Goal: Transaction & Acquisition: Purchase product/service

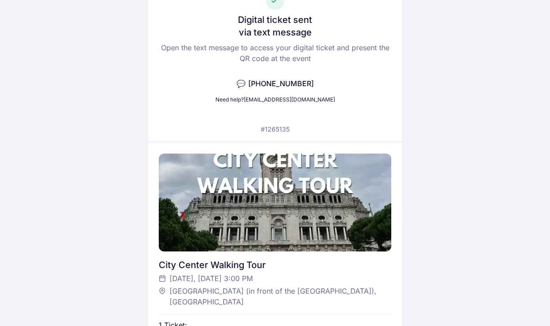
scroll to position [76, 0]
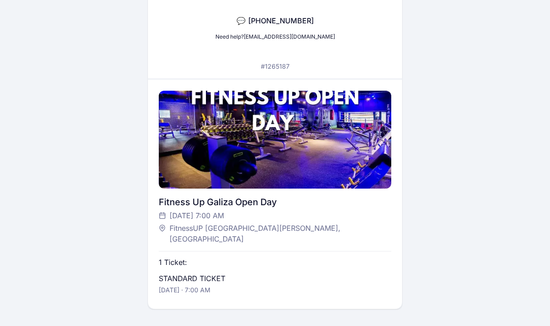
scroll to position [156, 0]
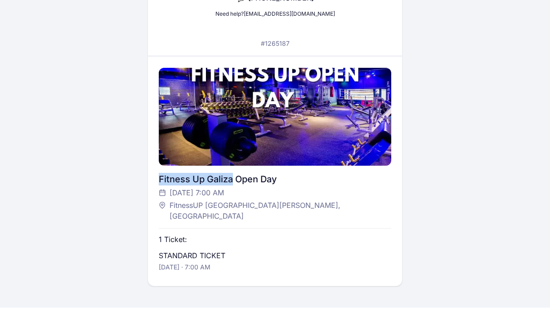
drag, startPoint x: 232, startPoint y: 182, endPoint x: 141, endPoint y: 182, distance: 91.7
click at [141, 182] on div "Digital ticket sent via text message Open the text message to access your digit…" at bounding box center [275, 80] width 489 height 413
copy div "Fitness Up Galiza"
click at [273, 190] on div "[DATE] 7:00 AM" at bounding box center [271, 192] width 224 height 11
drag, startPoint x: 275, startPoint y: 182, endPoint x: 161, endPoint y: 187, distance: 113.4
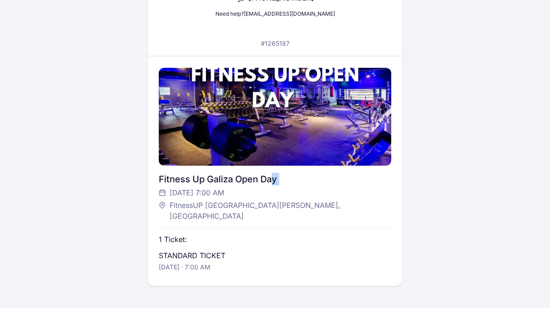
click at [161, 187] on div "Fitness Up Galiza Open Day Tuesday, 9 Sep at 7:00 AM FitnessUP Praça da Galiza,…" at bounding box center [275, 197] width 233 height 49
drag, startPoint x: 281, startPoint y: 182, endPoint x: 140, endPoint y: 182, distance: 141.1
click at [140, 182] on div "Digital ticket sent via text message Open the text message to access your digit…" at bounding box center [275, 80] width 489 height 413
copy div "Fitness Up Galiza Open Day"
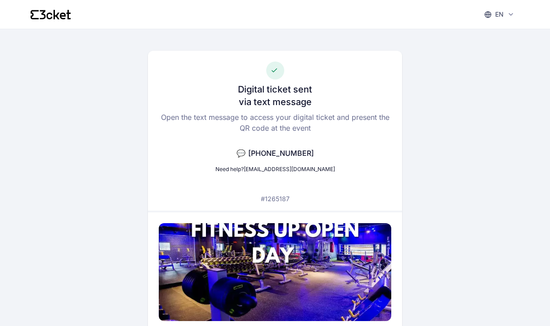
scroll to position [0, 0]
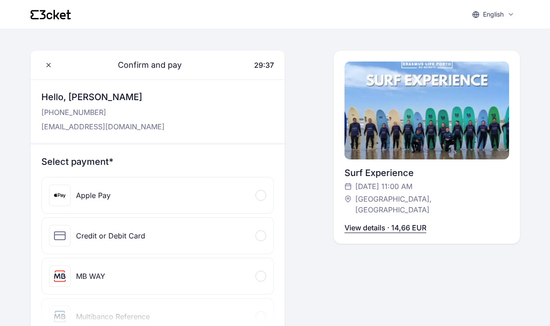
click at [150, 194] on div "Apple Pay" at bounding box center [158, 196] width 232 height 36
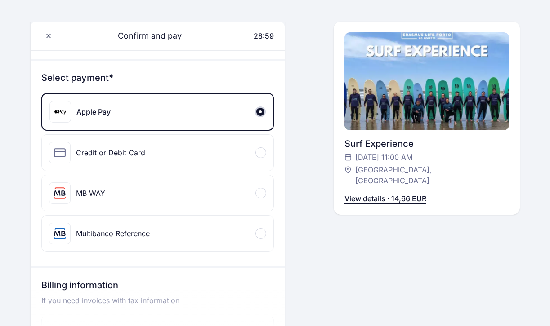
scroll to position [87, 0]
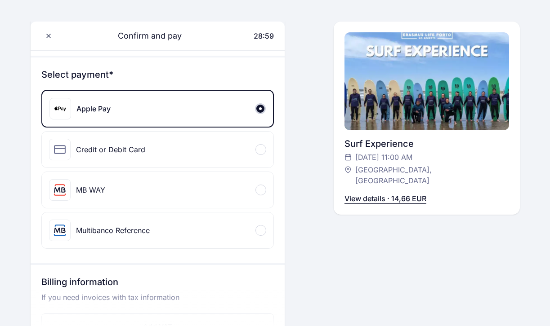
click at [263, 148] on div at bounding box center [260, 149] width 11 height 11
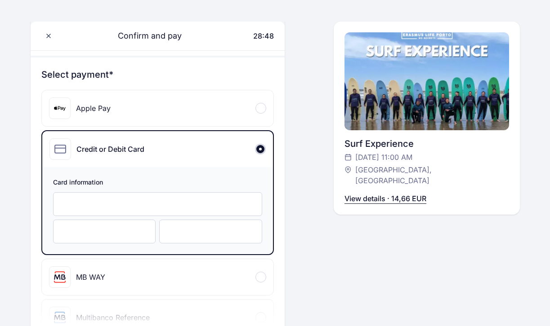
click at [217, 212] on div at bounding box center [157, 204] width 209 height 24
click at [305, 268] on div "Confirm and pay 28:06 Hello, Ágota Cserni +362 099 140 49 agota0420@gmail.com S…" at bounding box center [275, 291] width 489 height 654
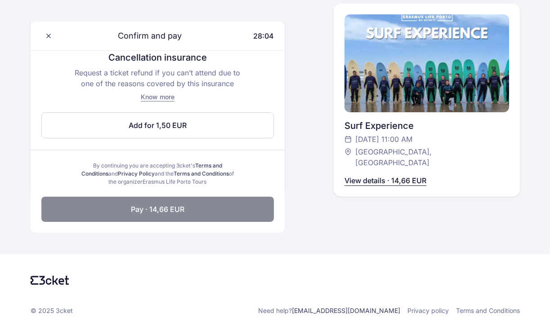
click at [174, 212] on span "Pay · 14,66 EUR" at bounding box center [157, 209] width 53 height 11
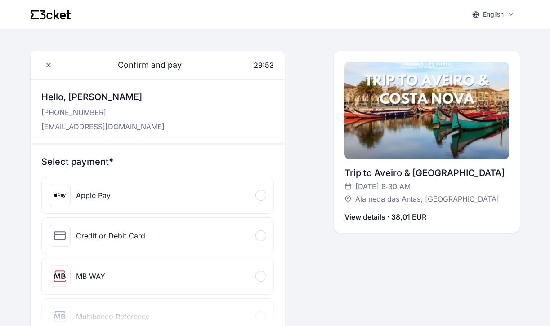
click at [177, 187] on div "Apple Pay" at bounding box center [158, 196] width 232 height 36
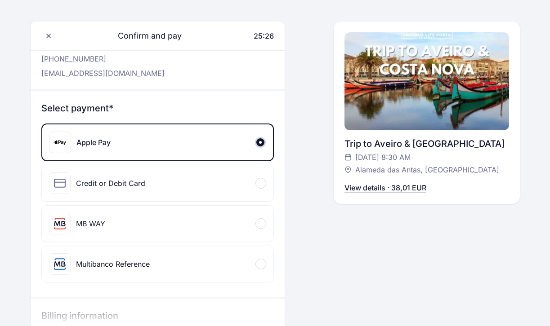
scroll to position [54, 0]
click at [215, 193] on div "Credit or Debit Card" at bounding box center [158, 183] width 232 height 36
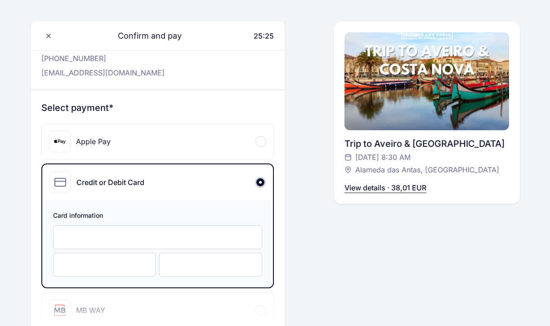
click at [201, 148] on div "Apple Pay" at bounding box center [158, 142] width 232 height 36
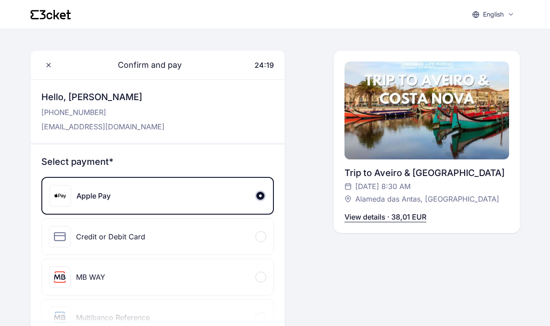
scroll to position [0, 0]
click at [174, 239] on div "Credit or Debit Card" at bounding box center [158, 237] width 232 height 36
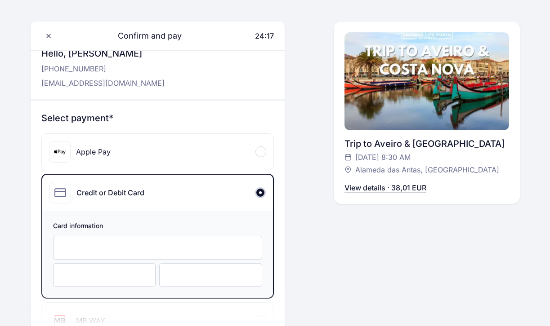
scroll to position [45, 0]
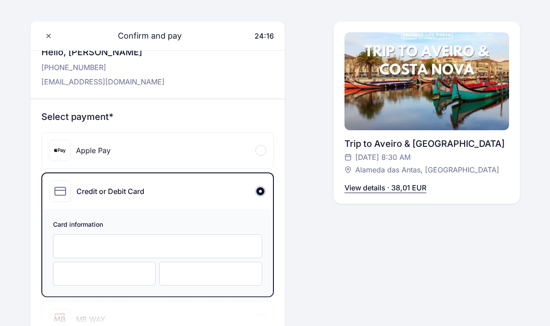
click at [174, 242] on div at bounding box center [157, 247] width 209 height 24
click at [165, 238] on div at bounding box center [157, 247] width 209 height 24
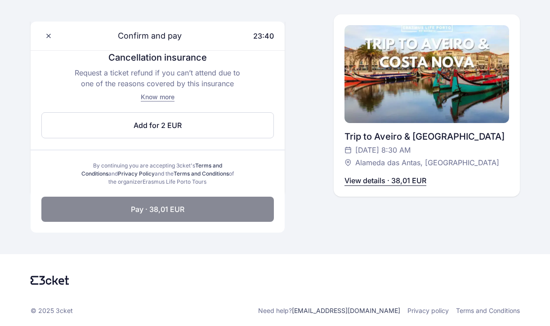
click at [192, 208] on button "Pay · 38,01 EUR" at bounding box center [157, 209] width 233 height 25
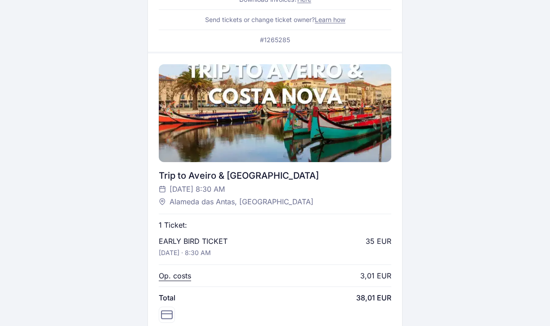
scroll to position [212, 0]
drag, startPoint x: 280, startPoint y: 176, endPoint x: 138, endPoint y: 181, distance: 141.7
click at [138, 181] on div "Digital ticket sent via text message and e-mail Open the text message or e-mail…" at bounding box center [275, 134] width 489 height 634
copy div "Trip to Aveiro & Costa Nova"
click at [225, 187] on span "Sunday, 7 Sep at 8:30 AM" at bounding box center [196, 189] width 55 height 11
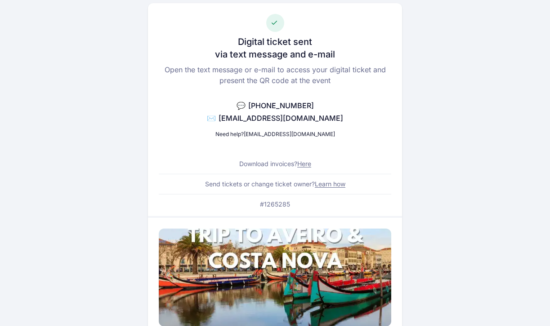
scroll to position [0, 0]
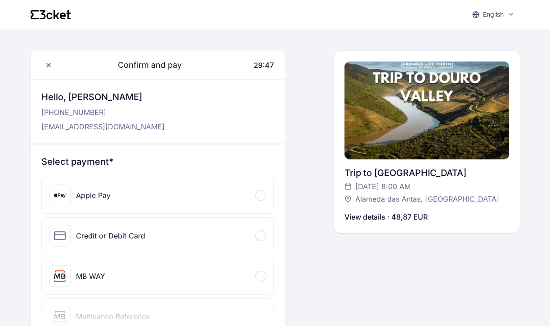
click at [254, 196] on div "Apple Pay" at bounding box center [158, 196] width 232 height 36
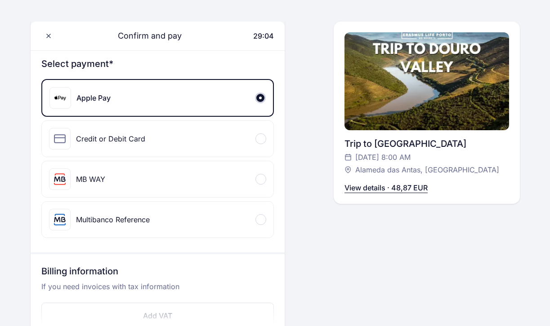
scroll to position [108, 0]
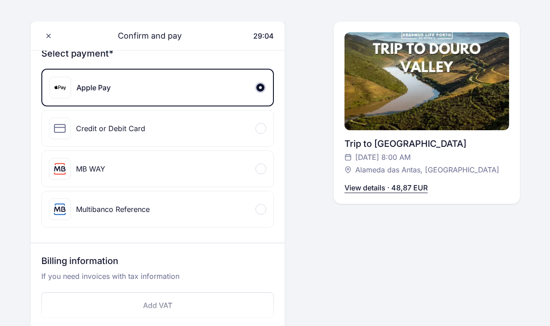
click at [252, 133] on div "Credit or Debit Card" at bounding box center [158, 129] width 232 height 36
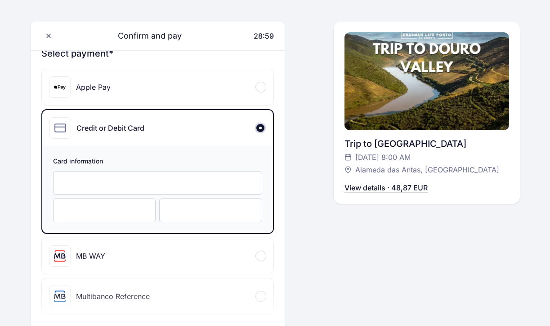
click at [203, 175] on div at bounding box center [157, 183] width 209 height 24
click at [117, 173] on div at bounding box center [157, 183] width 209 height 24
click at [91, 227] on div "Card information" at bounding box center [157, 189] width 231 height 87
click at [91, 217] on div at bounding box center [104, 211] width 103 height 24
click at [184, 219] on div at bounding box center [210, 211] width 103 height 24
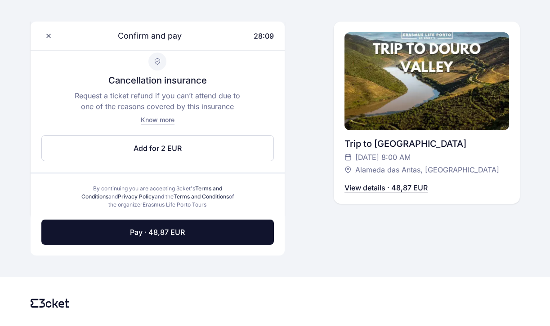
scroll to position [505, 0]
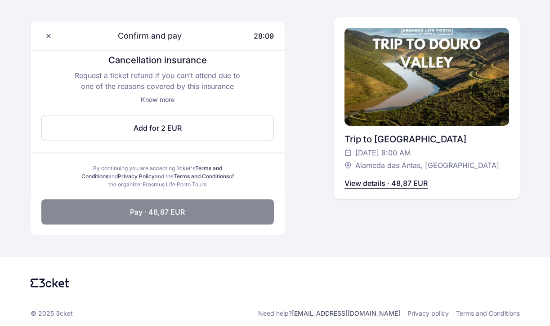
click at [203, 207] on button "Pay · 48,87 EUR" at bounding box center [157, 212] width 233 height 25
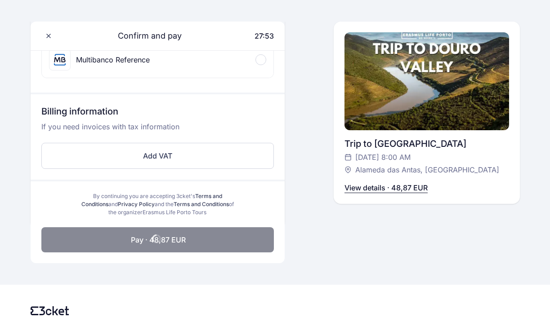
scroll to position [255, 0]
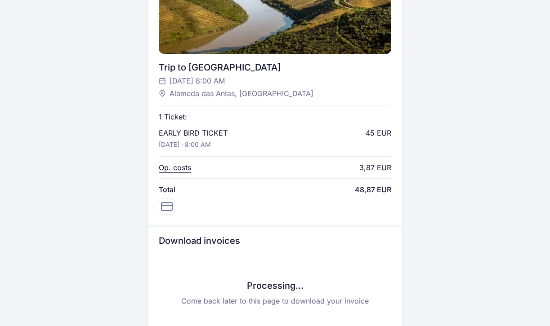
scroll to position [319, 0]
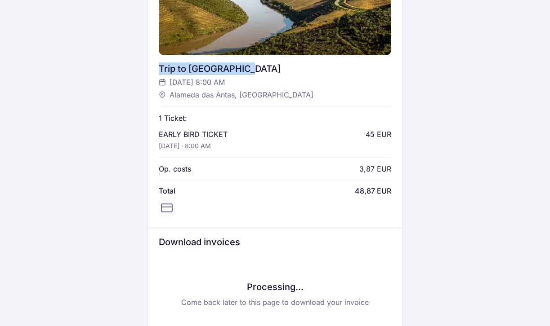
drag, startPoint x: 247, startPoint y: 70, endPoint x: 140, endPoint y: 68, distance: 107.0
click at [140, 68] on div "Digital ticket sent via text message and e-mail Open the text message or e-mail…" at bounding box center [275, 27] width 489 height 634
copy div "Trip to [GEOGRAPHIC_DATA]"
click at [445, 178] on div "Digital ticket sent via text message and e-mail Open the text message or e-mail…" at bounding box center [275, 27] width 489 height 634
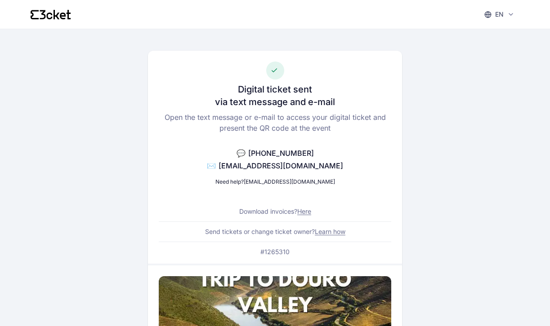
scroll to position [0, 0]
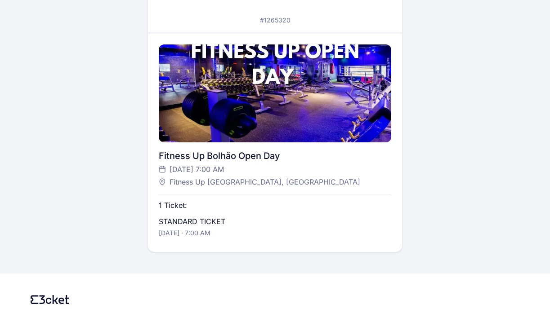
scroll to position [190, 0]
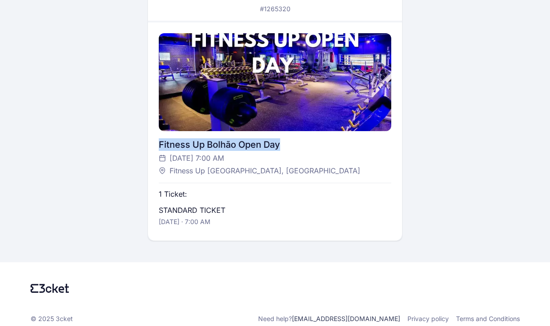
drag, startPoint x: 297, startPoint y: 137, endPoint x: 312, endPoint y: 141, distance: 16.2
click at [313, 141] on div "Fitness Up Bolhão Open Day Tuesday, 16 Sep at 7:00 AM Fitness Up Bolhão, Porto …" at bounding box center [275, 131] width 233 height 218
copy div "Fitness Up Bolhão Open Day"
click at [525, 193] on main "Digital ticket sent via text message and e-mail Open the text message or e-mail…" at bounding box center [275, 50] width 518 height 423
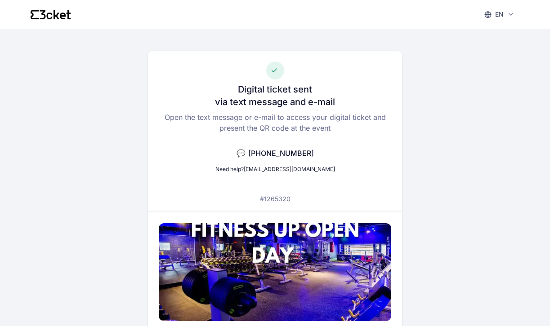
scroll to position [0, 0]
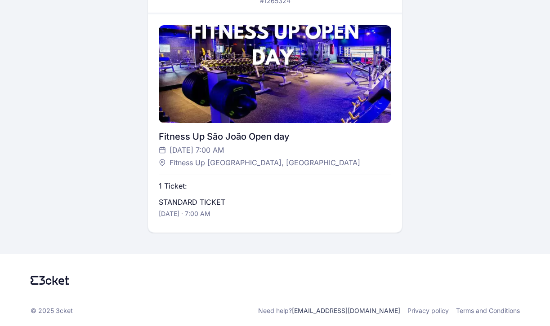
scroll to position [198, 0]
drag, startPoint x: 291, startPoint y: 132, endPoint x: 80, endPoint y: 143, distance: 211.1
click at [80, 143] on div "Digital ticket sent via text message and e-mail Open the text message or e-mail…" at bounding box center [275, 32] width 489 height 402
copy div "Fitness Up São João Open day"
click at [227, 196] on div "1 Ticket: STANDARD TICKET Tuesday, 23 Sep · 7:00 AM" at bounding box center [275, 195] width 233 height 53
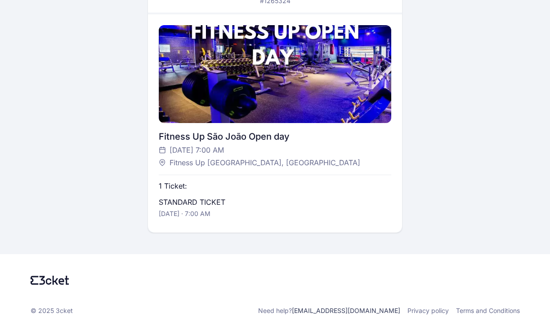
click at [480, 194] on div "Digital ticket sent via text message and e-mail Open the text message or e-mail…" at bounding box center [275, 32] width 489 height 402
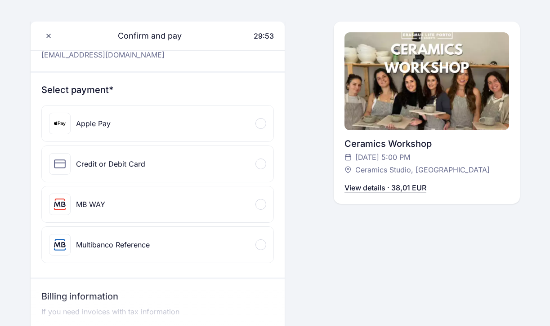
scroll to position [78, 0]
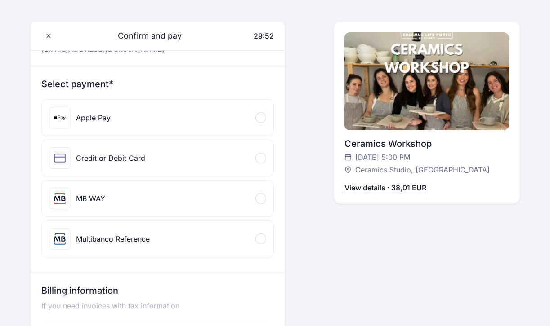
click at [185, 161] on div "Credit or Debit Card" at bounding box center [158, 158] width 232 height 36
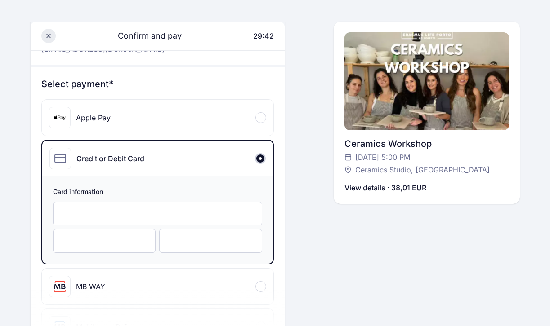
click at [49, 39] on icon at bounding box center [48, 35] width 7 height 7
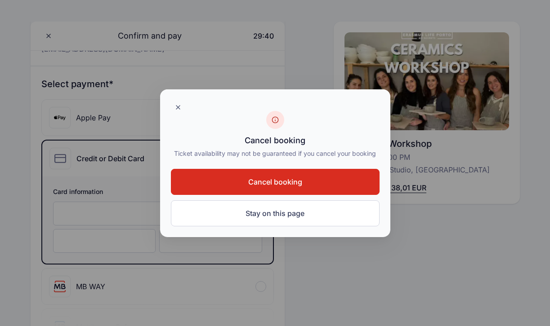
click at [239, 169] on button "Cancel booking" at bounding box center [275, 182] width 209 height 26
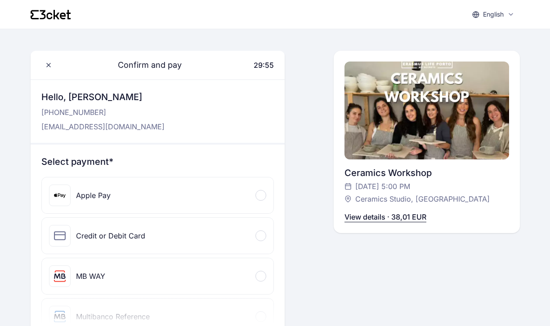
click at [229, 234] on div "Credit or Debit Card" at bounding box center [158, 236] width 232 height 36
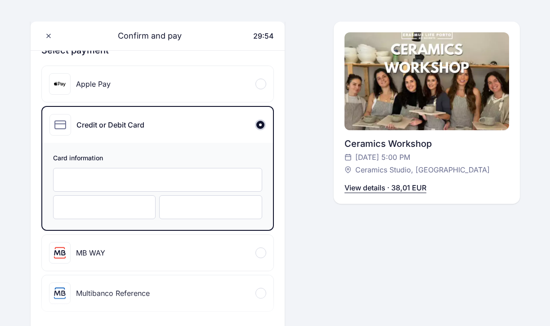
scroll to position [113, 0]
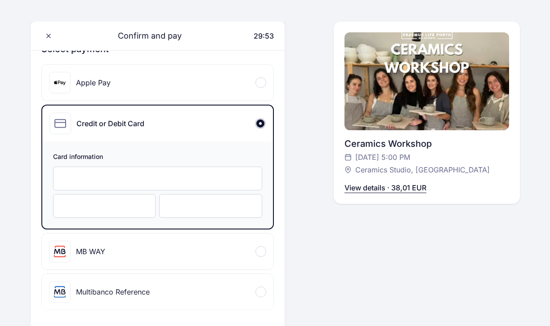
click at [188, 173] on div at bounding box center [157, 179] width 209 height 24
click at [170, 193] on div "Card information" at bounding box center [157, 185] width 231 height 87
click at [171, 200] on div at bounding box center [210, 206] width 103 height 24
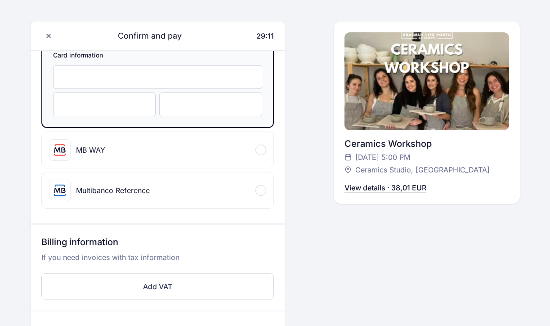
scroll to position [213, 0]
click at [253, 261] on p "If you need invoices with tax information" at bounding box center [157, 262] width 233 height 18
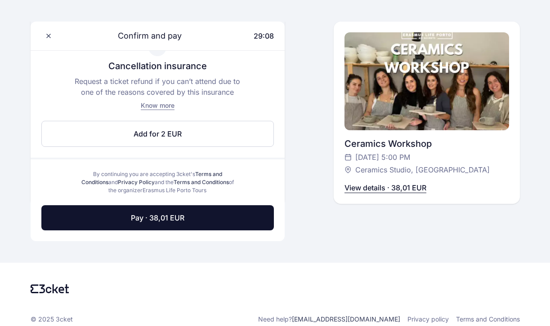
scroll to position [501, 0]
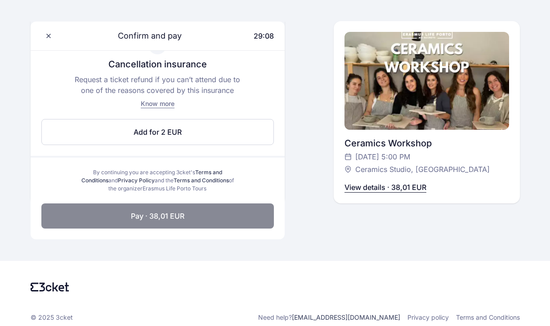
click at [188, 227] on button "Pay · 38,01 EUR" at bounding box center [157, 216] width 233 height 25
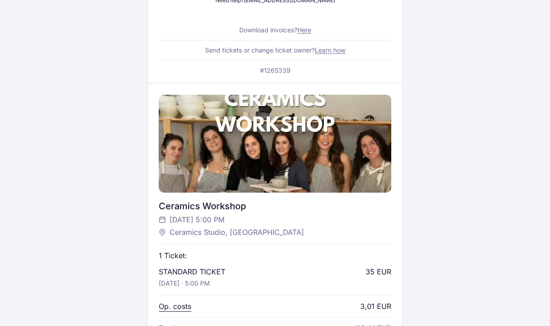
scroll to position [185, 0]
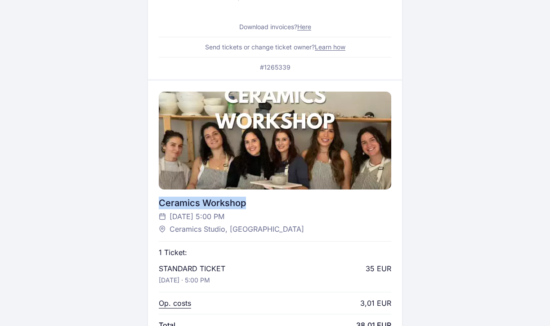
drag, startPoint x: 261, startPoint y: 207, endPoint x: 145, endPoint y: 207, distance: 116.0
click at [145, 207] on div "Digital ticket sent via text message and e-mail Open the text message or e-mail…" at bounding box center [275, 161] width 489 height 634
copy div "Ceramics Workshop"
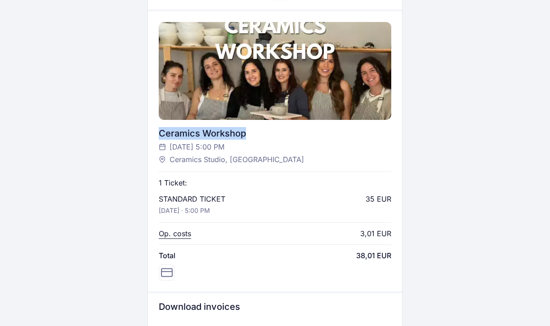
scroll to position [261, 0]
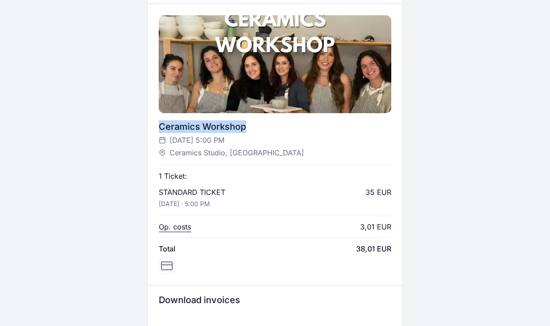
click at [461, 226] on div "Digital ticket sent via text message and e-mail Open the text message or e-mail…" at bounding box center [275, 85] width 489 height 634
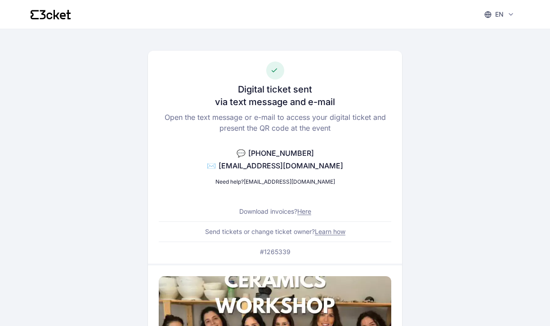
scroll to position [0, 0]
